Goal: Browse casually: Explore the website without a specific task or goal

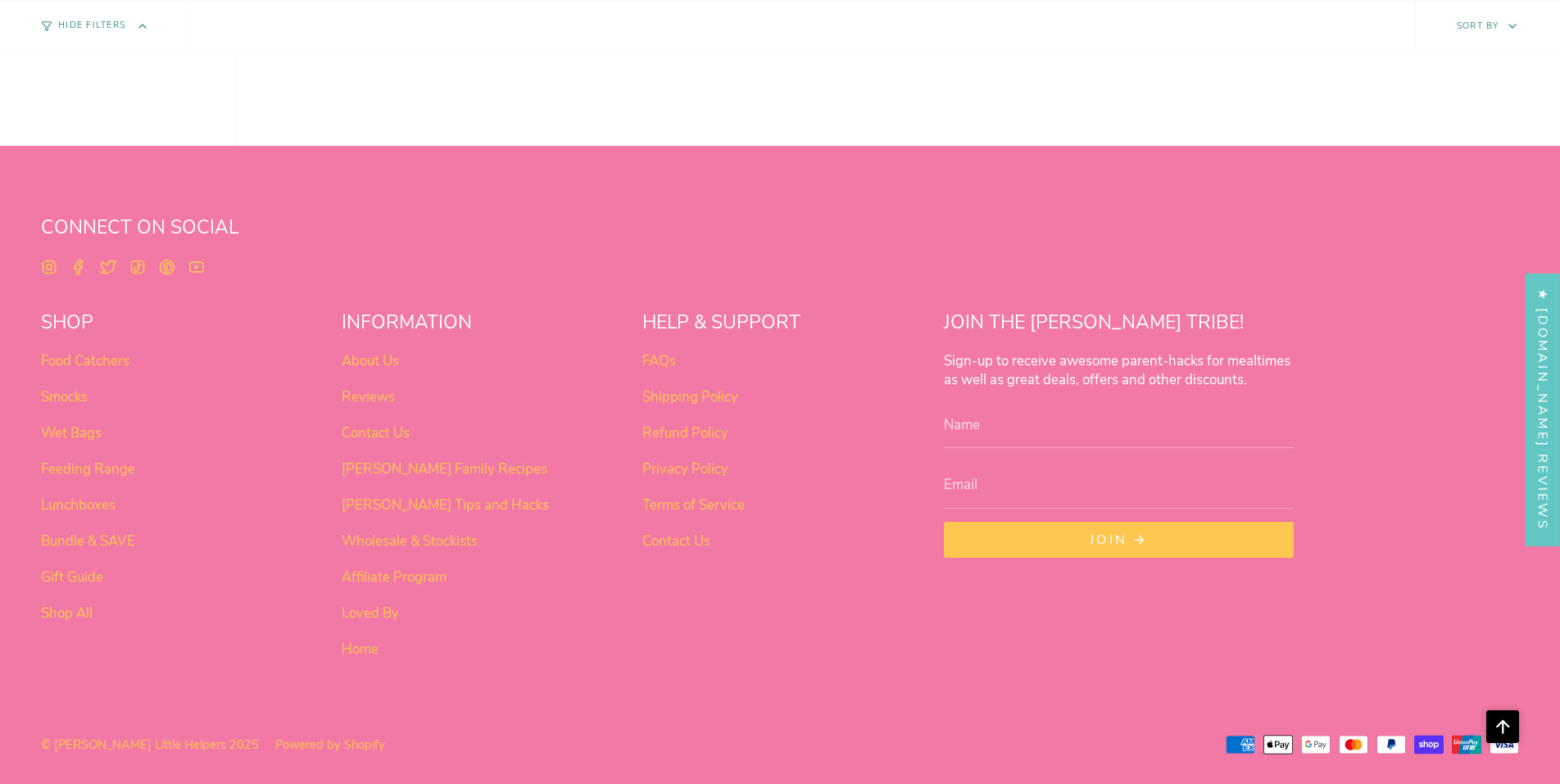
scroll to position [1409, 0]
